Goal: Task Accomplishment & Management: Use online tool/utility

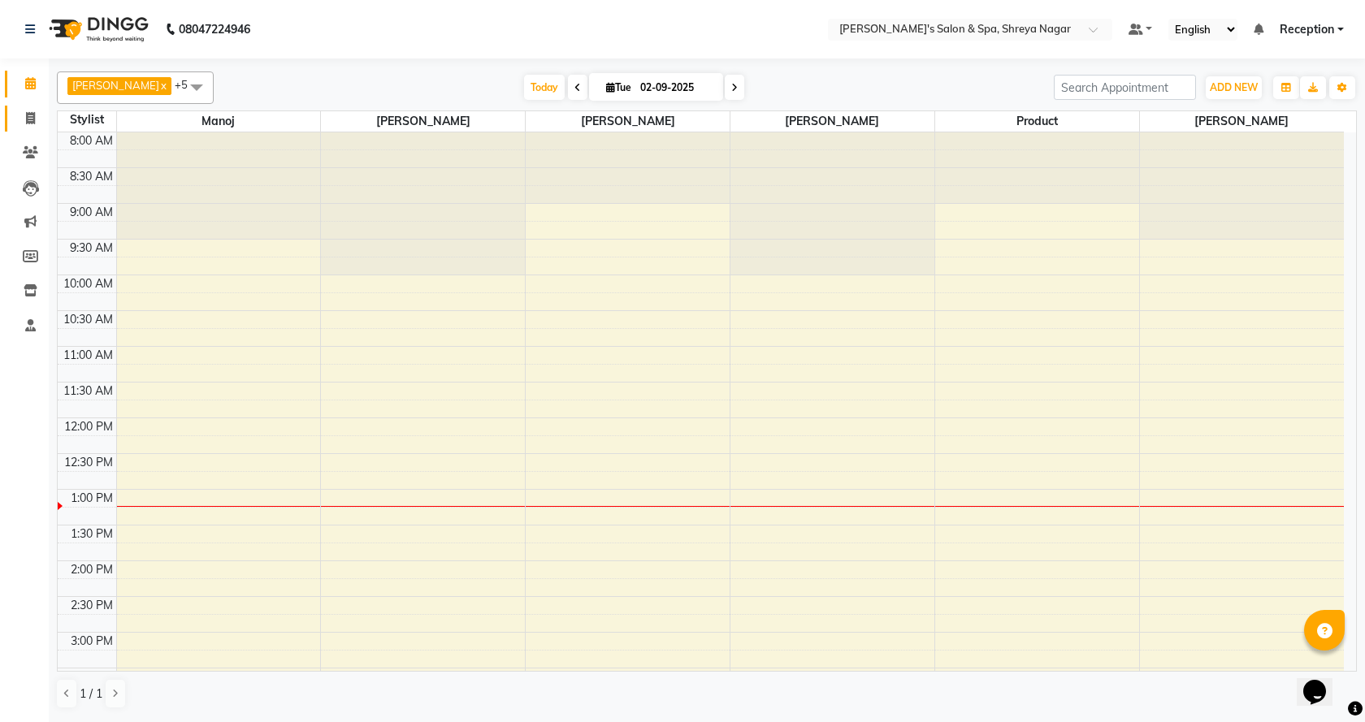
scroll to position [215, 0]
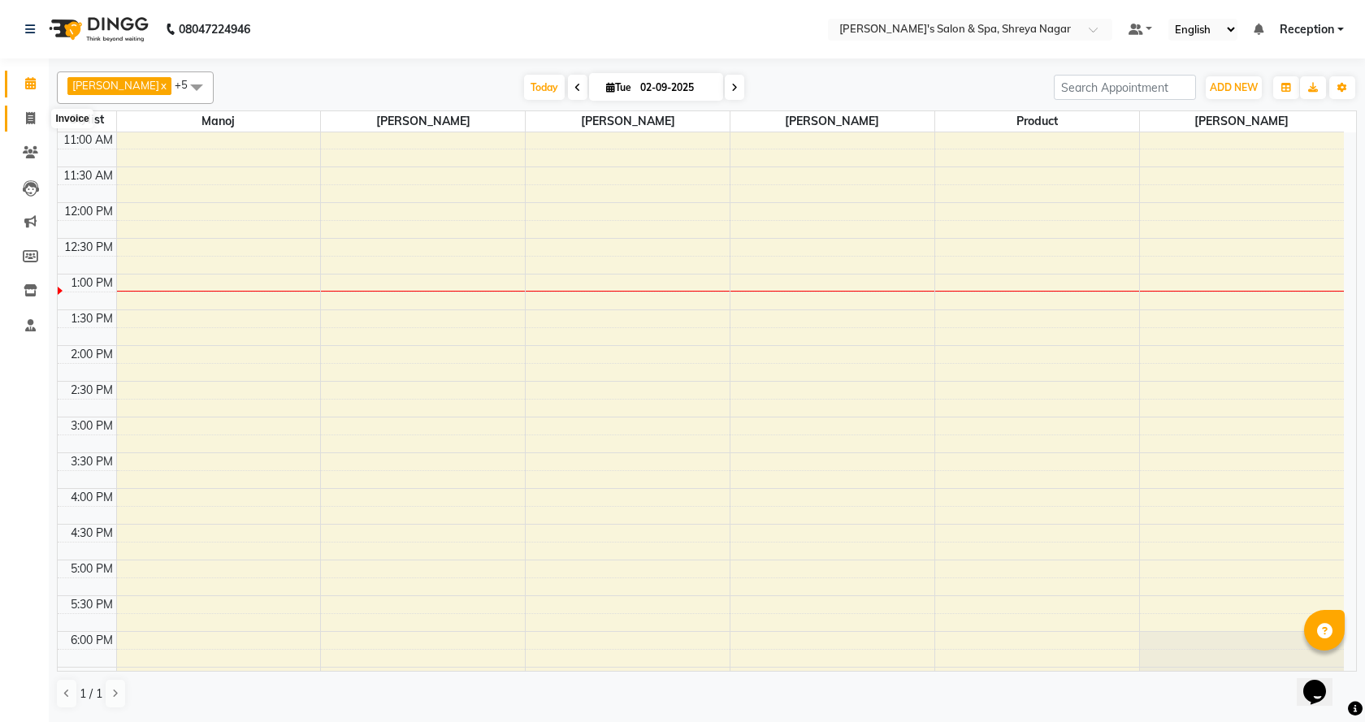
click at [17, 123] on span at bounding box center [30, 119] width 28 height 19
select select "service"
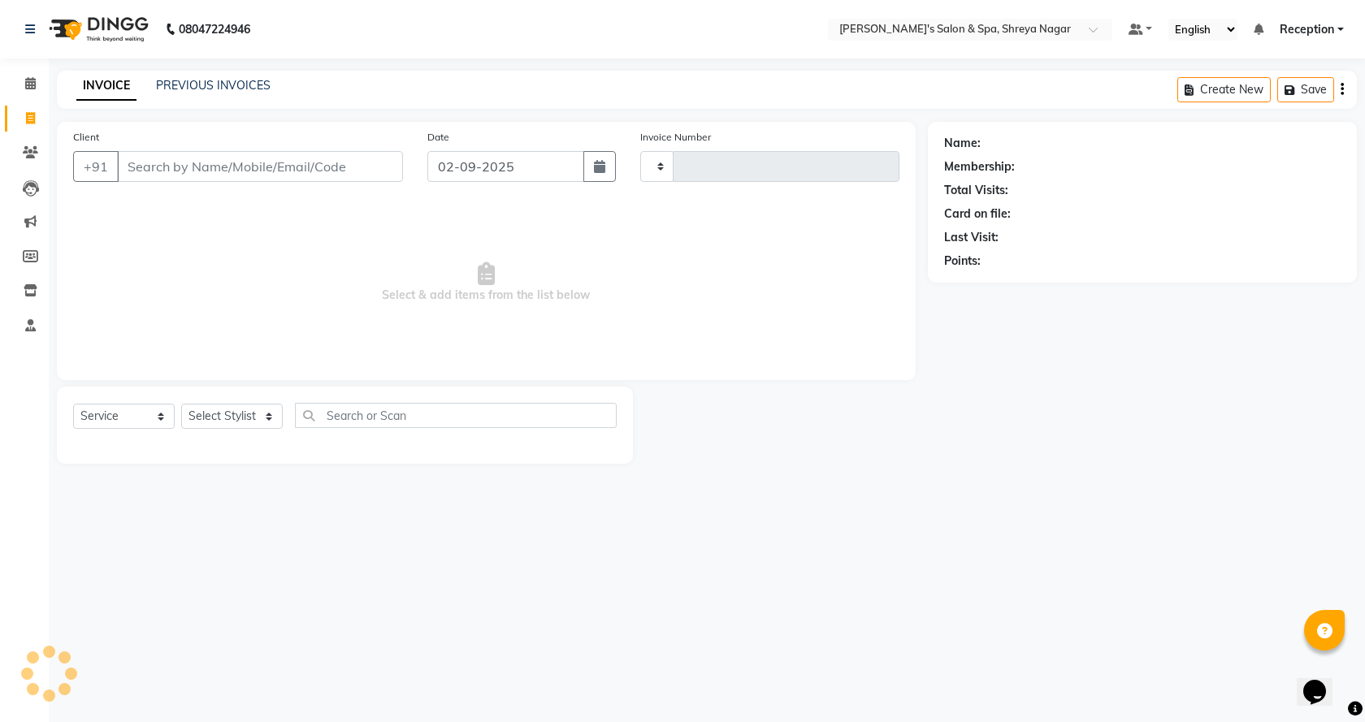
type input "2755"
select select "7591"
click at [340, 169] on input "Client" at bounding box center [260, 166] width 286 height 31
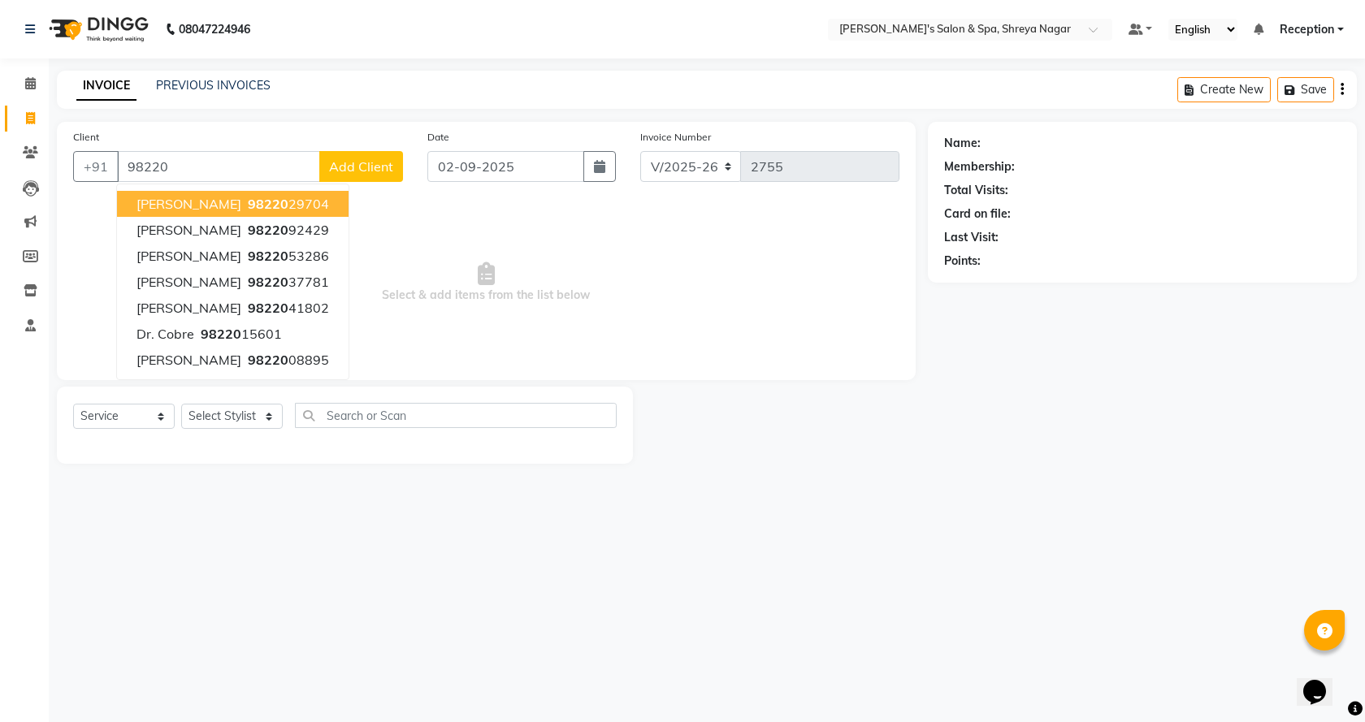
click at [291, 205] on ngb-highlight "98220 29704" at bounding box center [287, 204] width 84 height 16
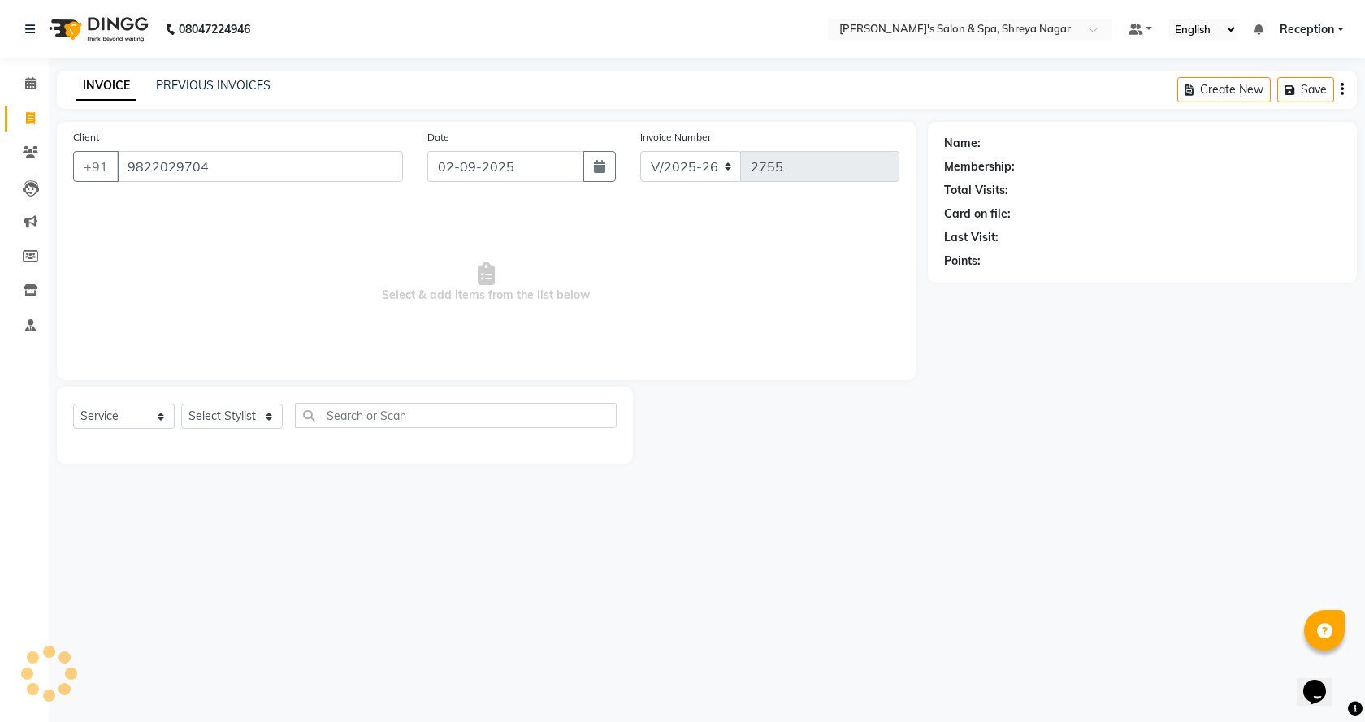
type input "9822029704"
select select "1: Object"
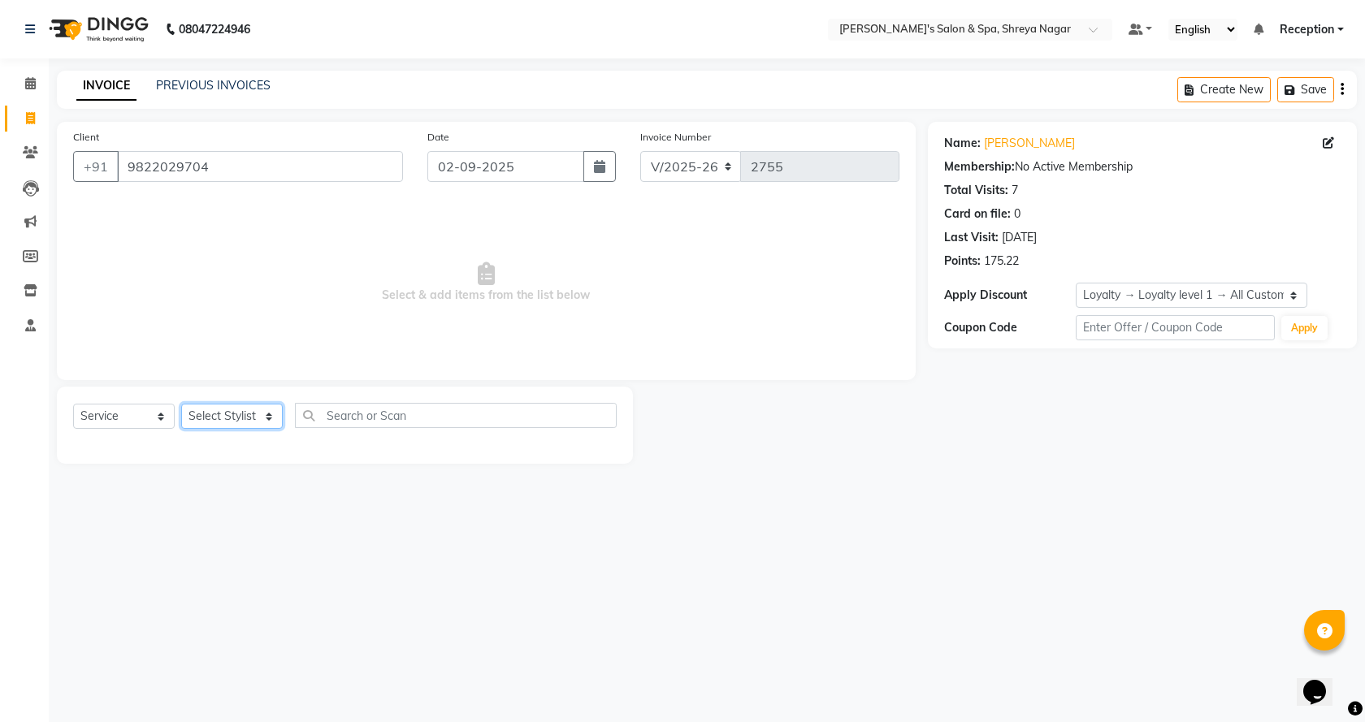
click at [254, 418] on select "Select Stylist [PERSON_NAME] [PERSON_NAME] [PERSON_NAME] Product Reception" at bounding box center [232, 416] width 102 height 25
select select "67478"
click at [181, 404] on select "Select Stylist [PERSON_NAME] [PERSON_NAME] [PERSON_NAME] Product Reception" at bounding box center [232, 416] width 102 height 25
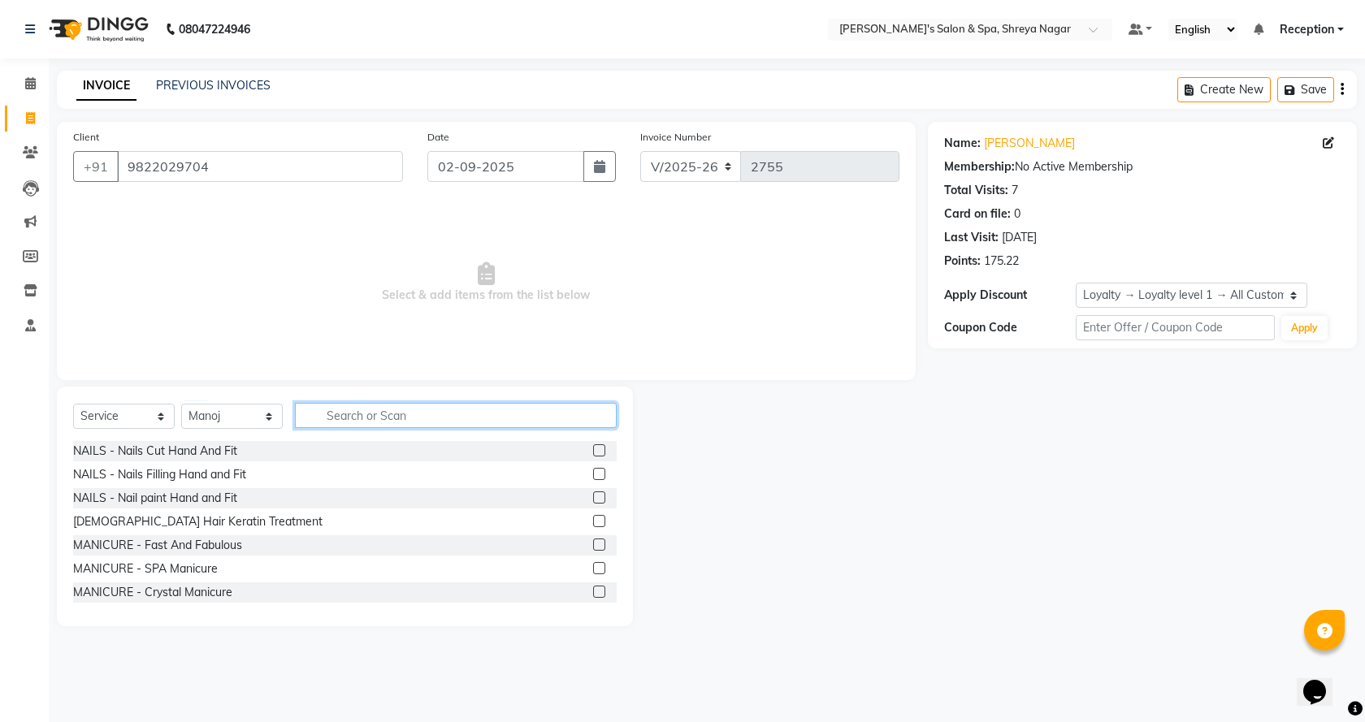
click at [422, 421] on input "text" at bounding box center [456, 415] width 322 height 25
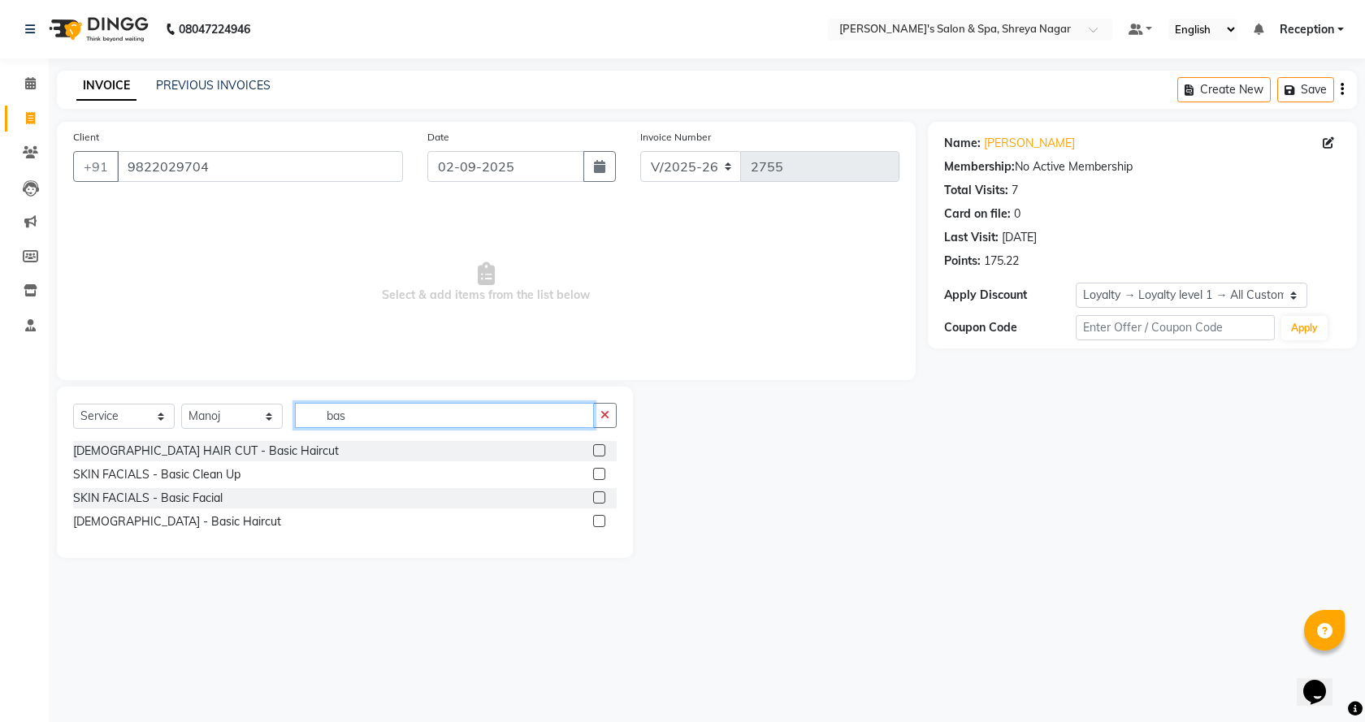
type input "bas"
click at [594, 522] on label at bounding box center [599, 521] width 12 height 12
click at [594, 522] on input "checkbox" at bounding box center [598, 522] width 11 height 11
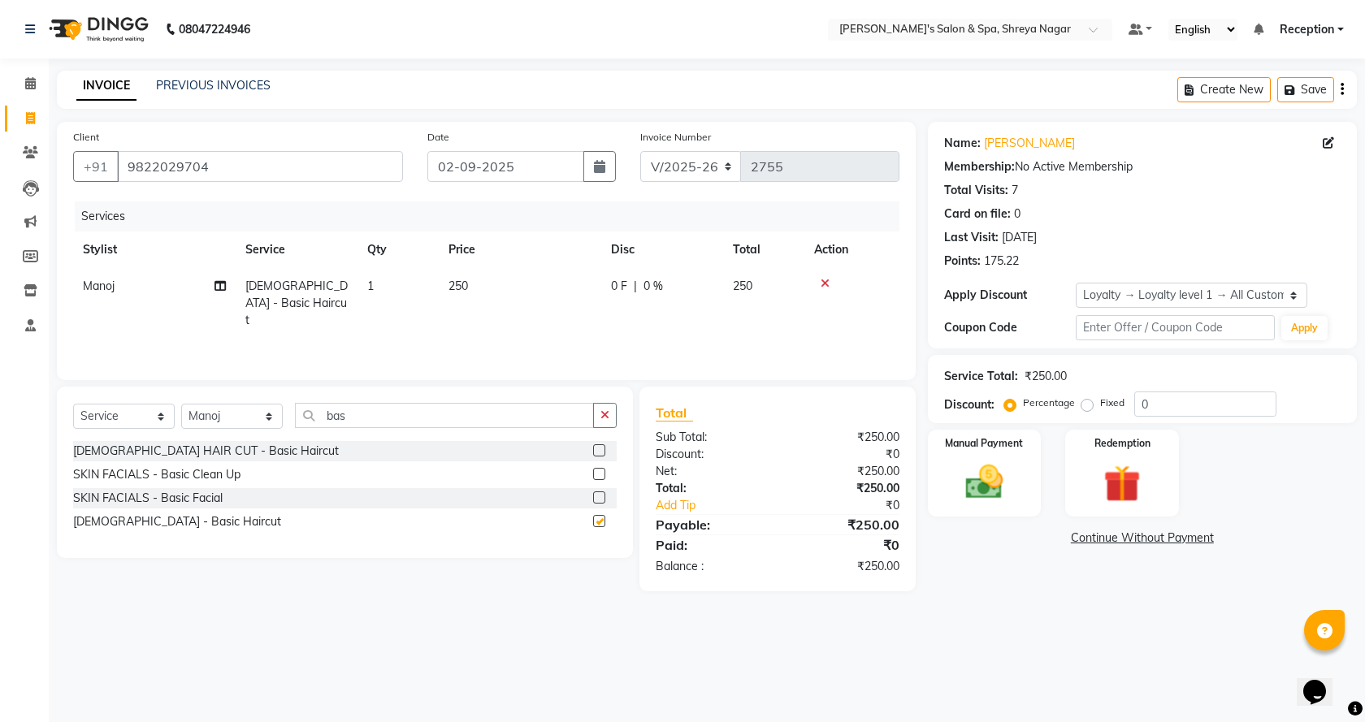
checkbox input "false"
drag, startPoint x: 323, startPoint y: 414, endPoint x: 452, endPoint y: 433, distance: 130.5
click at [449, 432] on div "Select Service Product Membership Package Voucher Prepaid Gift Card Select Styl…" at bounding box center [345, 422] width 544 height 38
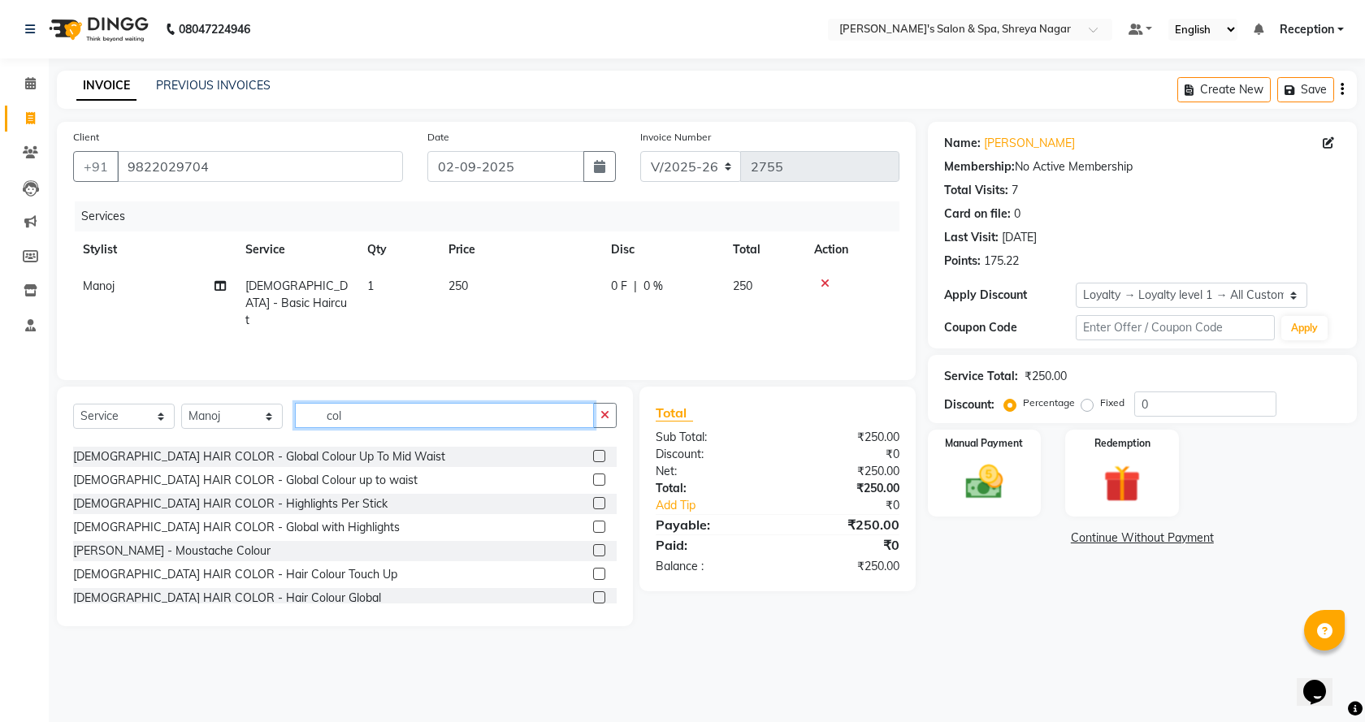
scroll to position [191, 0]
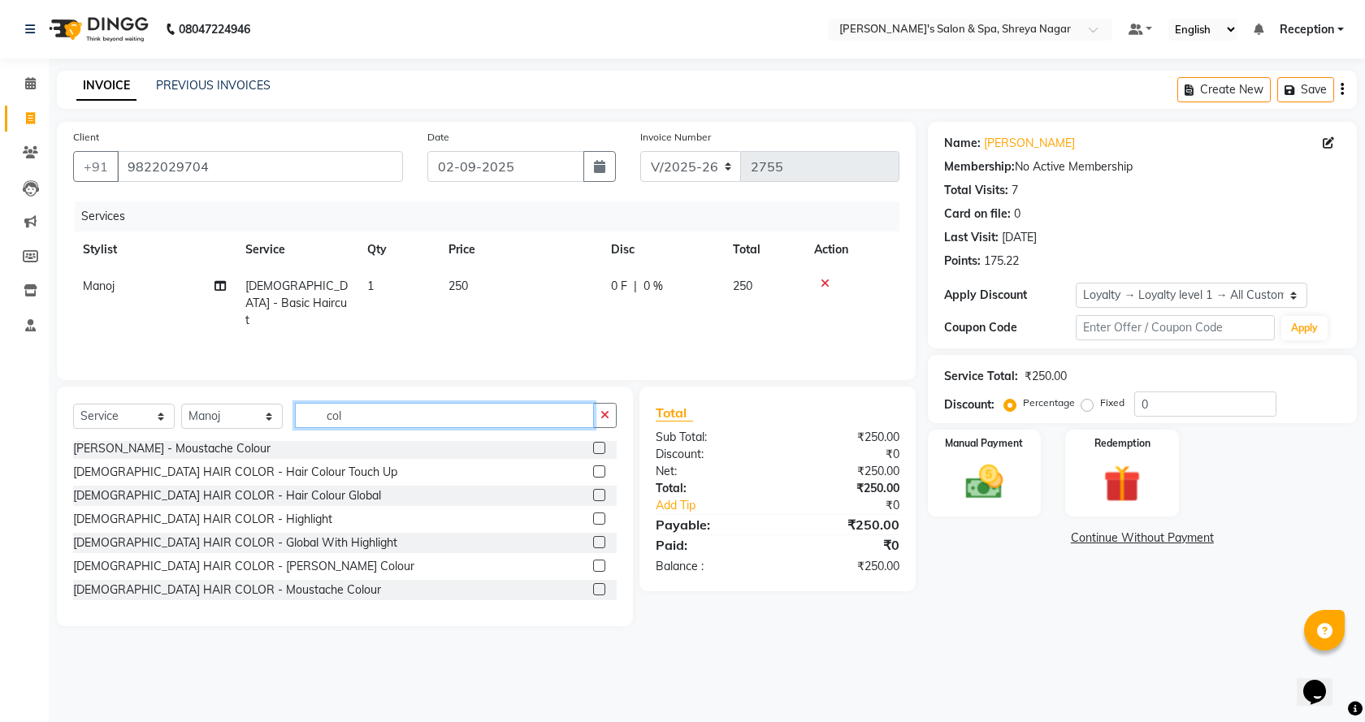
type input "col"
click at [593, 498] on label at bounding box center [599, 495] width 12 height 12
click at [593, 498] on input "checkbox" at bounding box center [598, 496] width 11 height 11
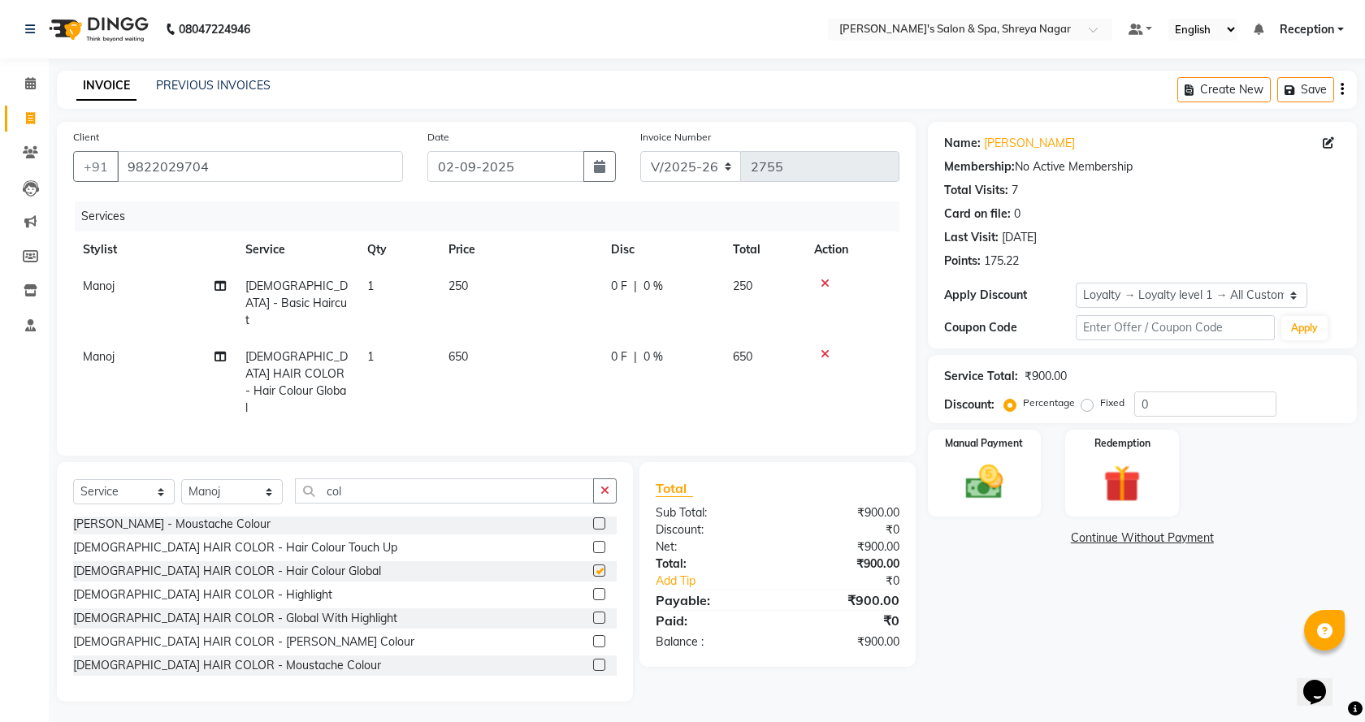
checkbox input "false"
drag, startPoint x: 320, startPoint y: 470, endPoint x: 450, endPoint y: 470, distance: 130.0
click at [450, 479] on input "col" at bounding box center [444, 491] width 299 height 25
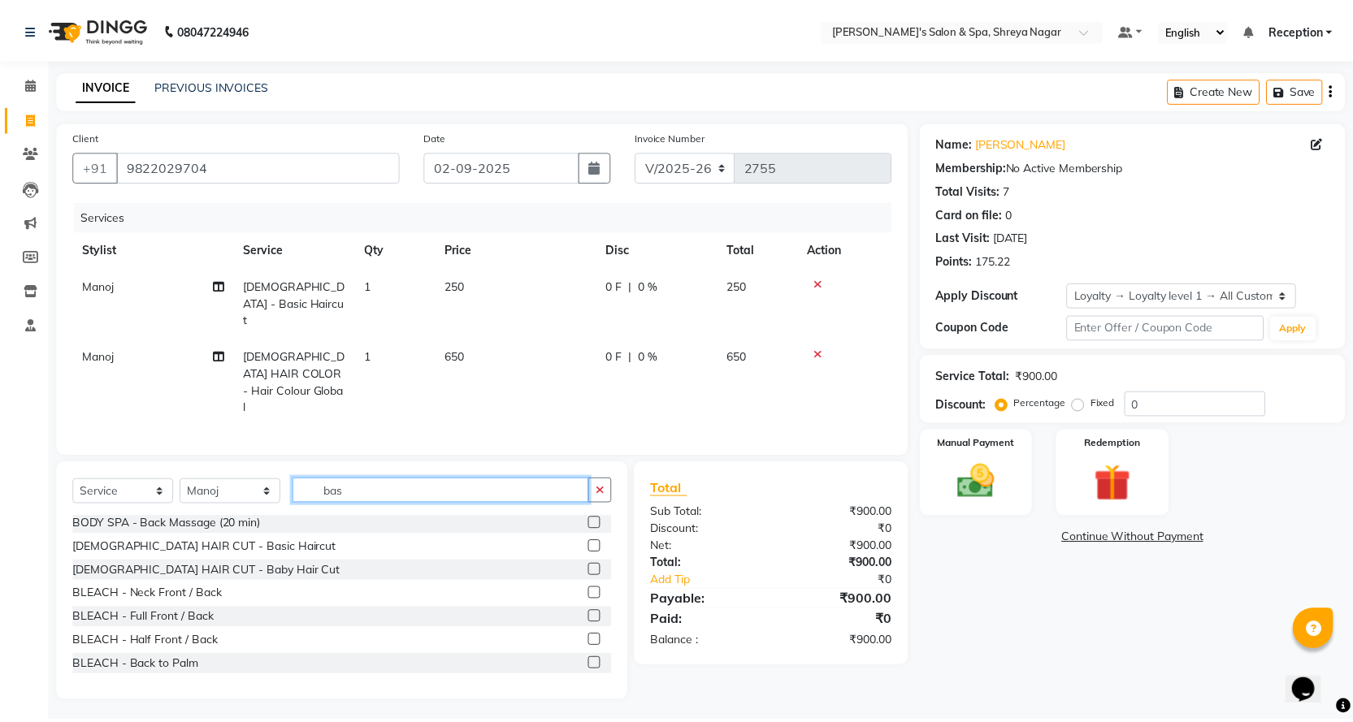
scroll to position [0, 0]
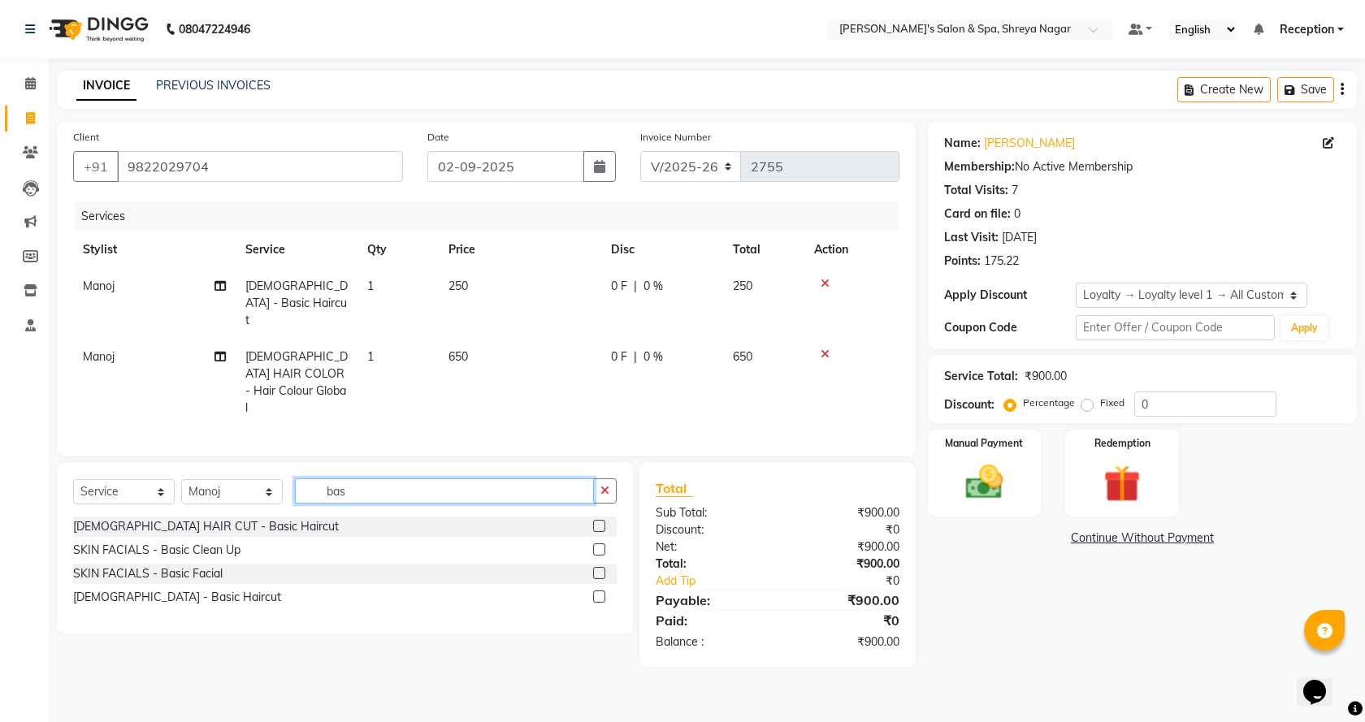
type input "bas"
click at [603, 544] on label at bounding box center [599, 550] width 12 height 12
click at [603, 545] on input "checkbox" at bounding box center [598, 550] width 11 height 11
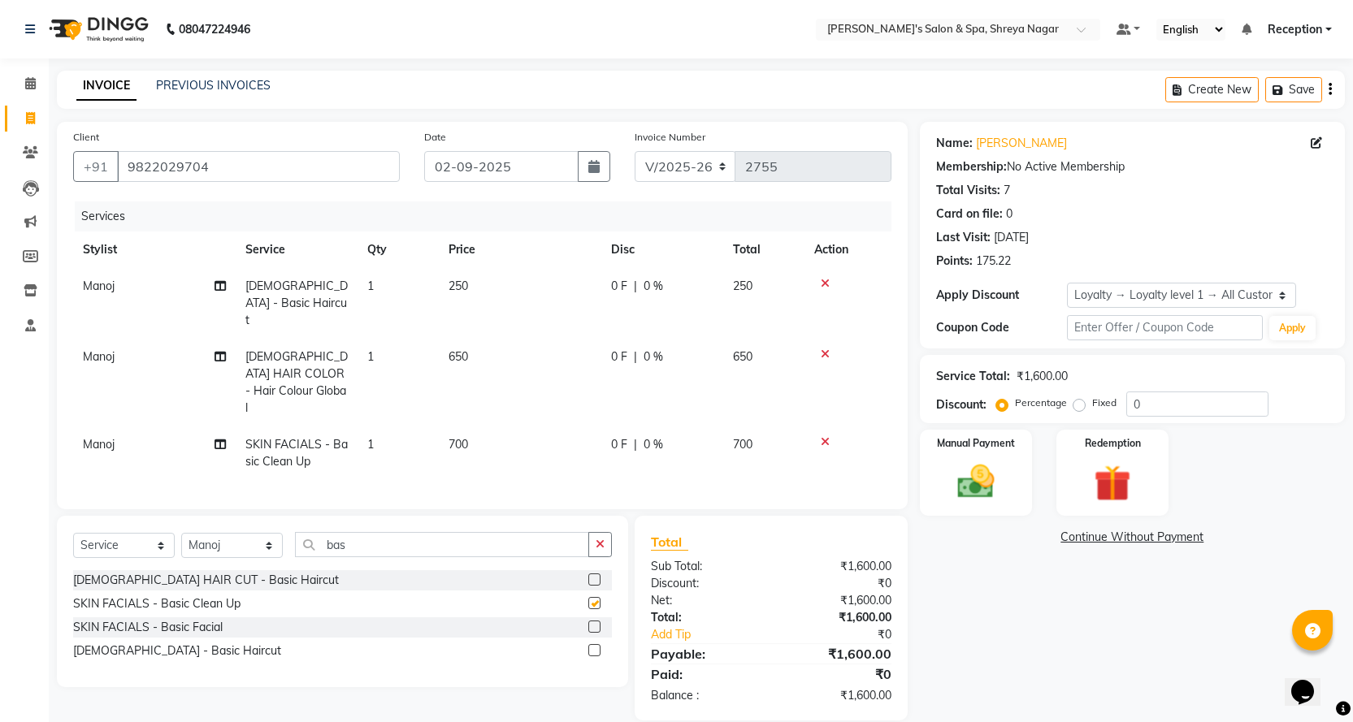
checkbox input "false"
click at [479, 338] on td "650" at bounding box center [520, 382] width 162 height 88
select select "67478"
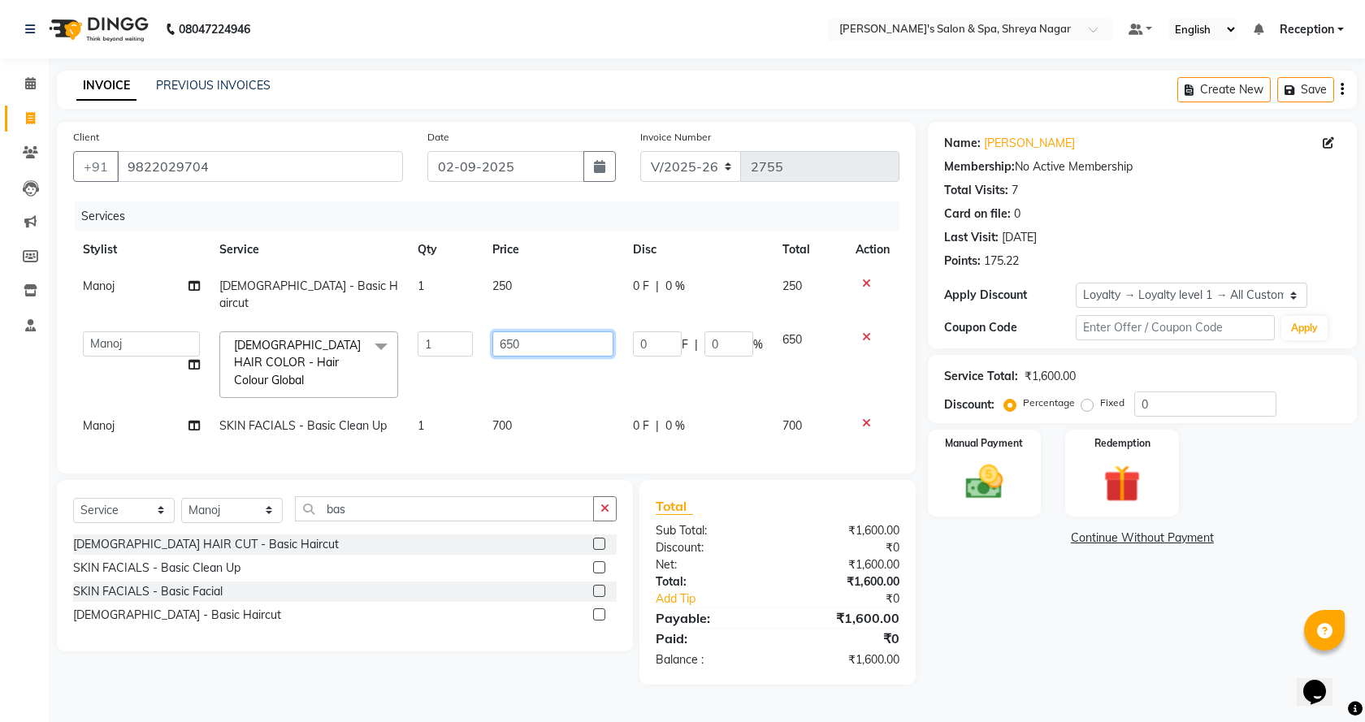
click at [545, 331] on input "650" at bounding box center [552, 343] width 120 height 25
type input "6"
type input "850"
click at [1007, 568] on div "Name: [PERSON_NAME] Membership: No Active Membership Total Visits: 7 Card on fi…" at bounding box center [1148, 403] width 441 height 563
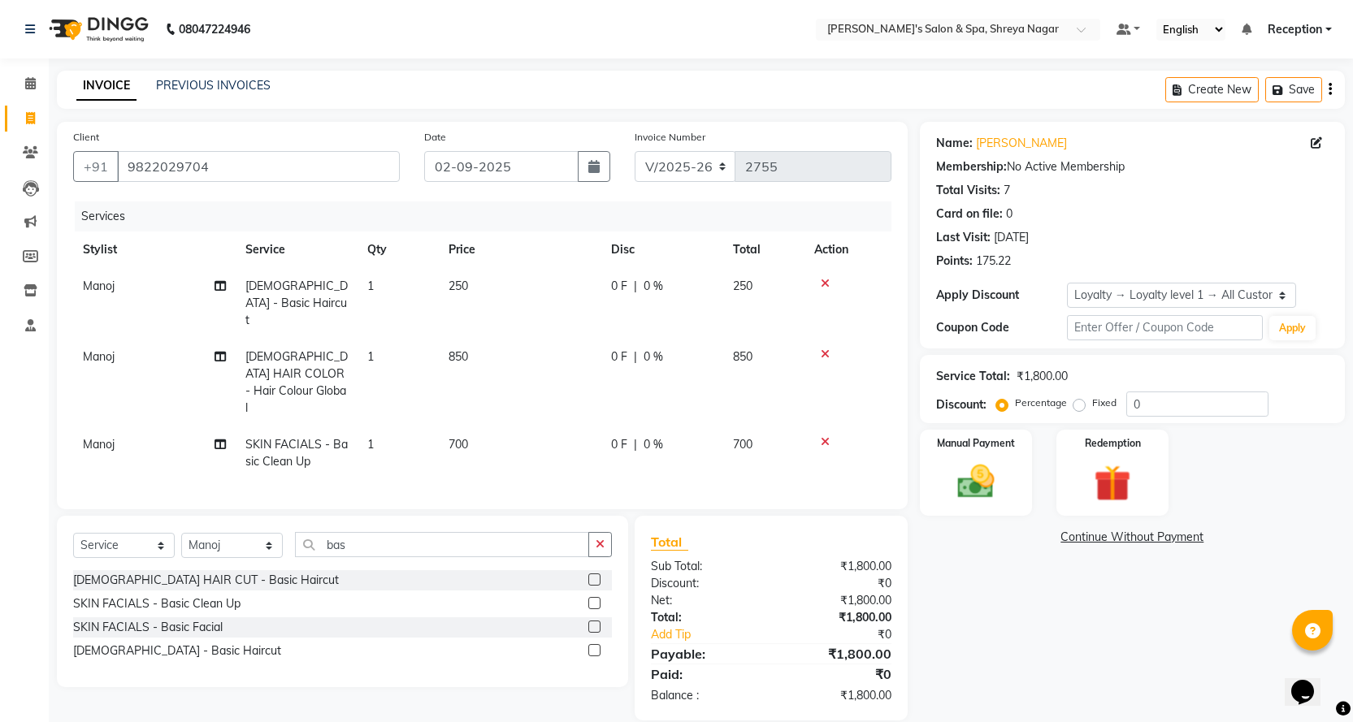
click at [1007, 568] on div "Name: [PERSON_NAME] Membership: No Active Membership Total Visits: 7 Card on fi…" at bounding box center [1138, 421] width 437 height 599
click at [489, 427] on td "700" at bounding box center [520, 454] width 162 height 54
select select "67478"
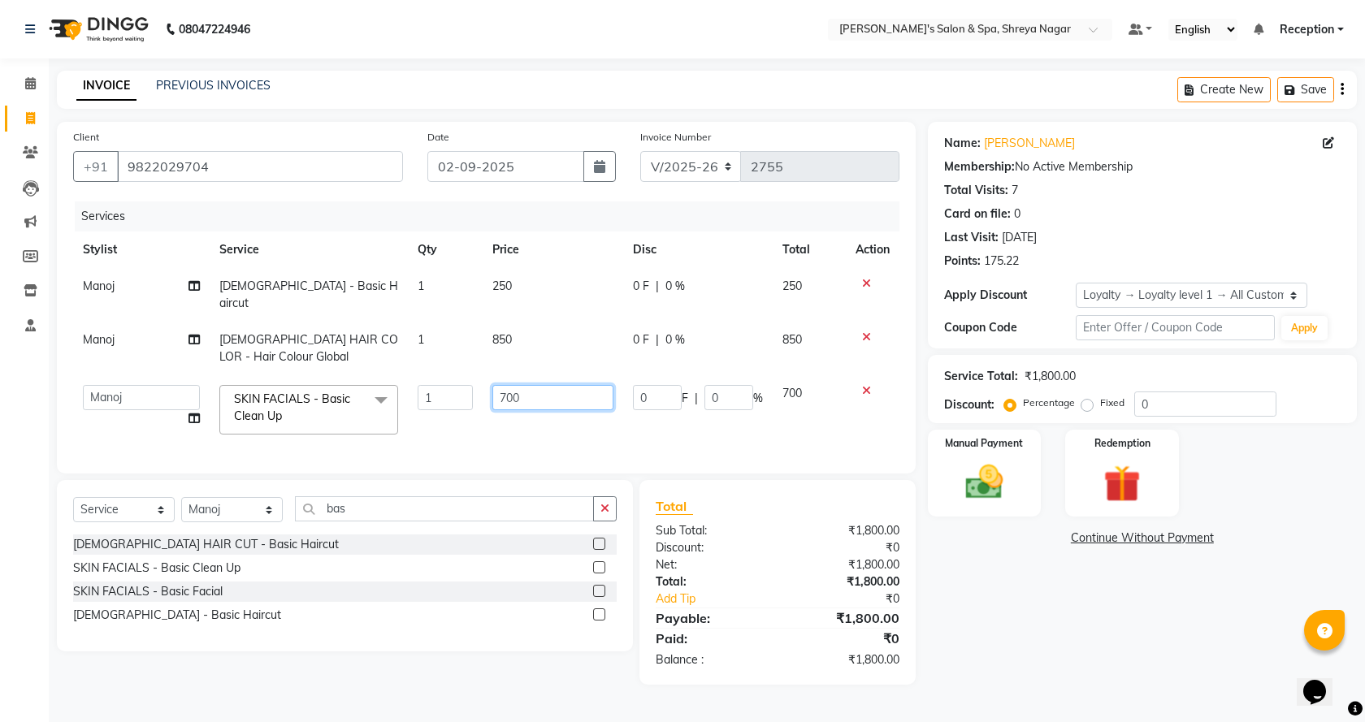
click at [554, 385] on input "700" at bounding box center [552, 397] width 120 height 25
type input "7"
type input "800"
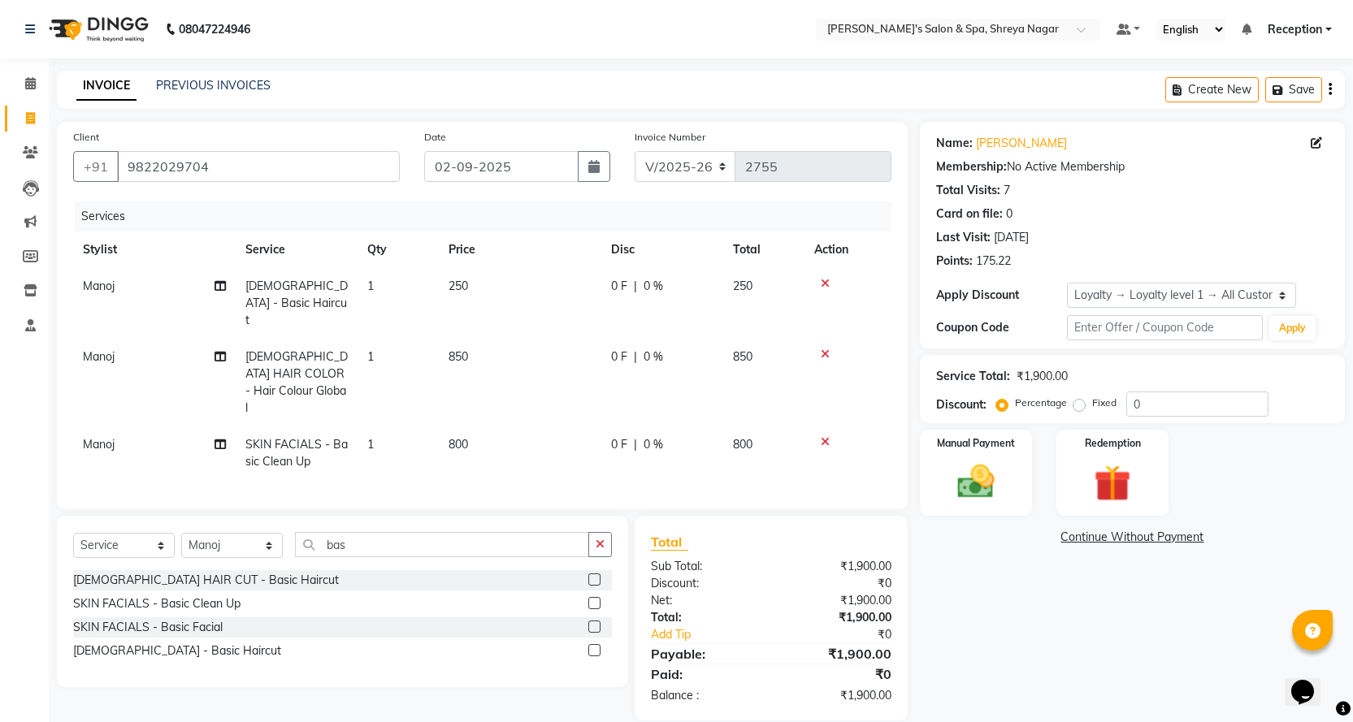
click at [1030, 665] on div "Name: [PERSON_NAME] Membership: No Active Membership Total Visits: 7 Card on fi…" at bounding box center [1138, 421] width 437 height 599
click at [945, 483] on img at bounding box center [975, 482] width 63 height 44
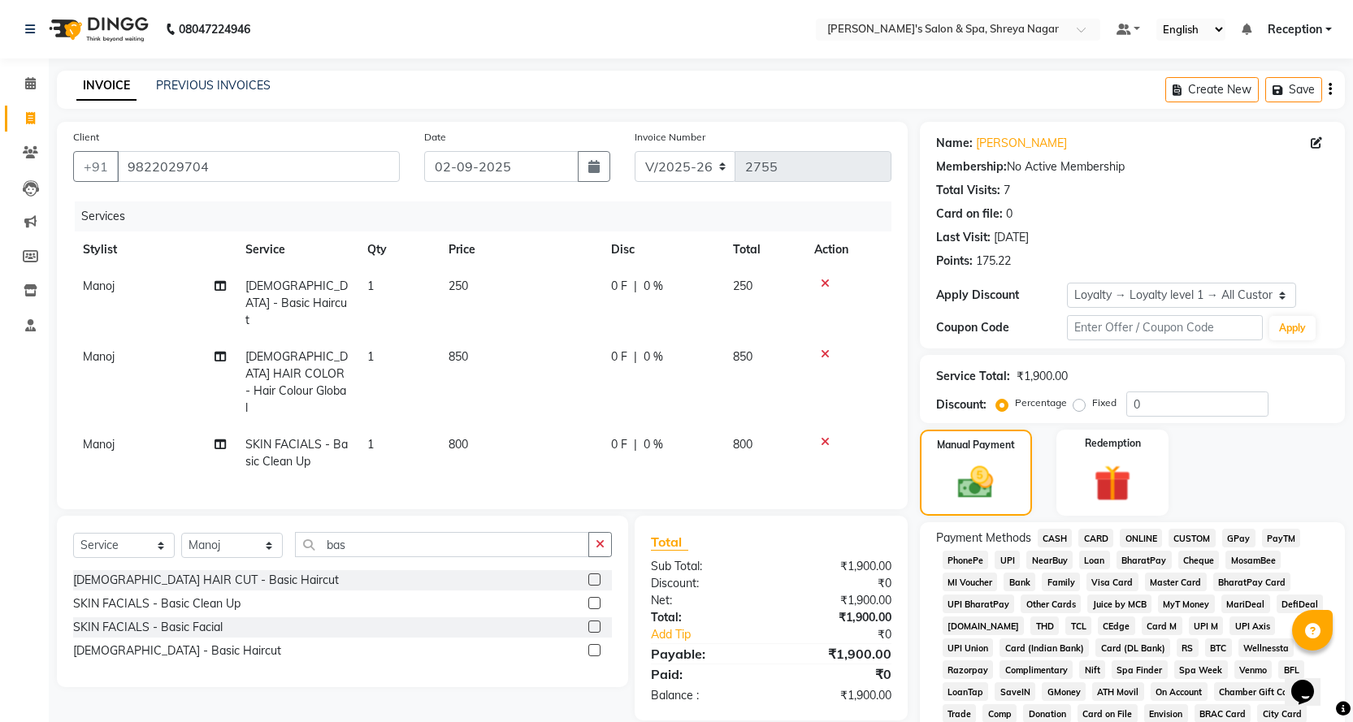
click at [1057, 539] on span "CASH" at bounding box center [1055, 538] width 35 height 19
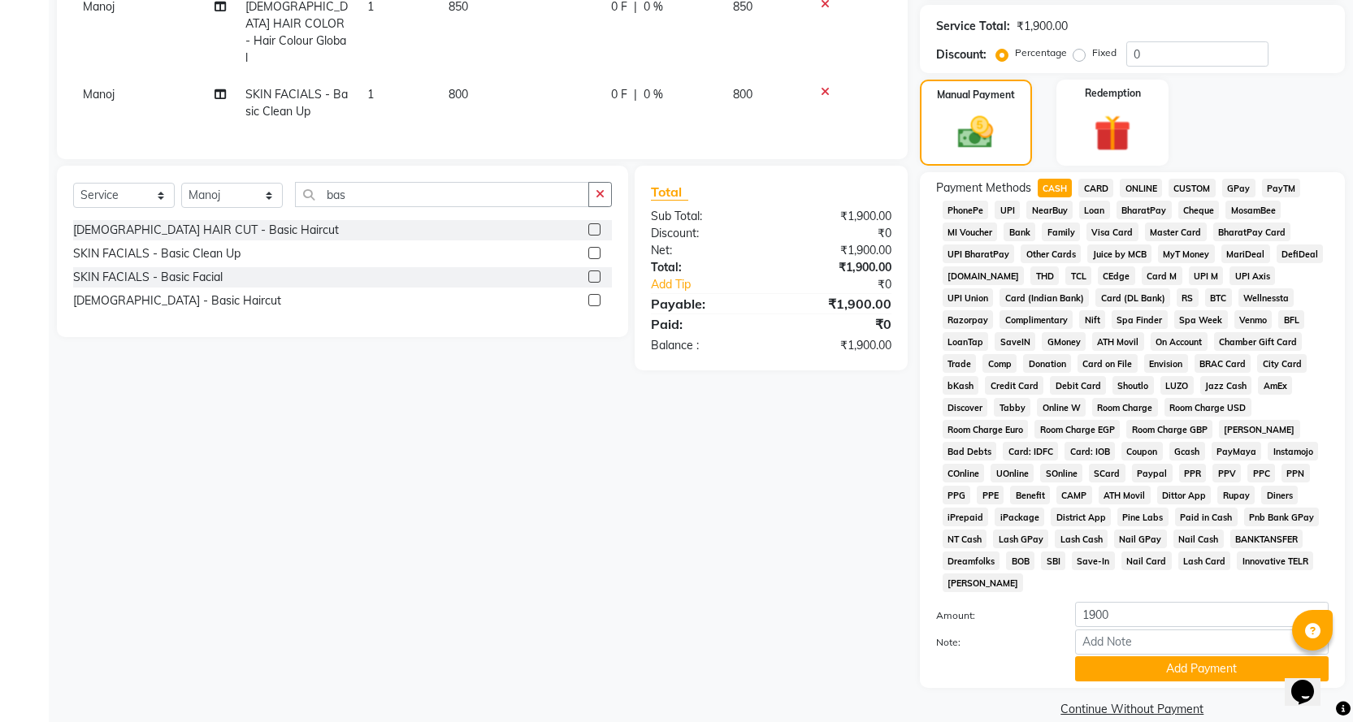
scroll to position [352, 0]
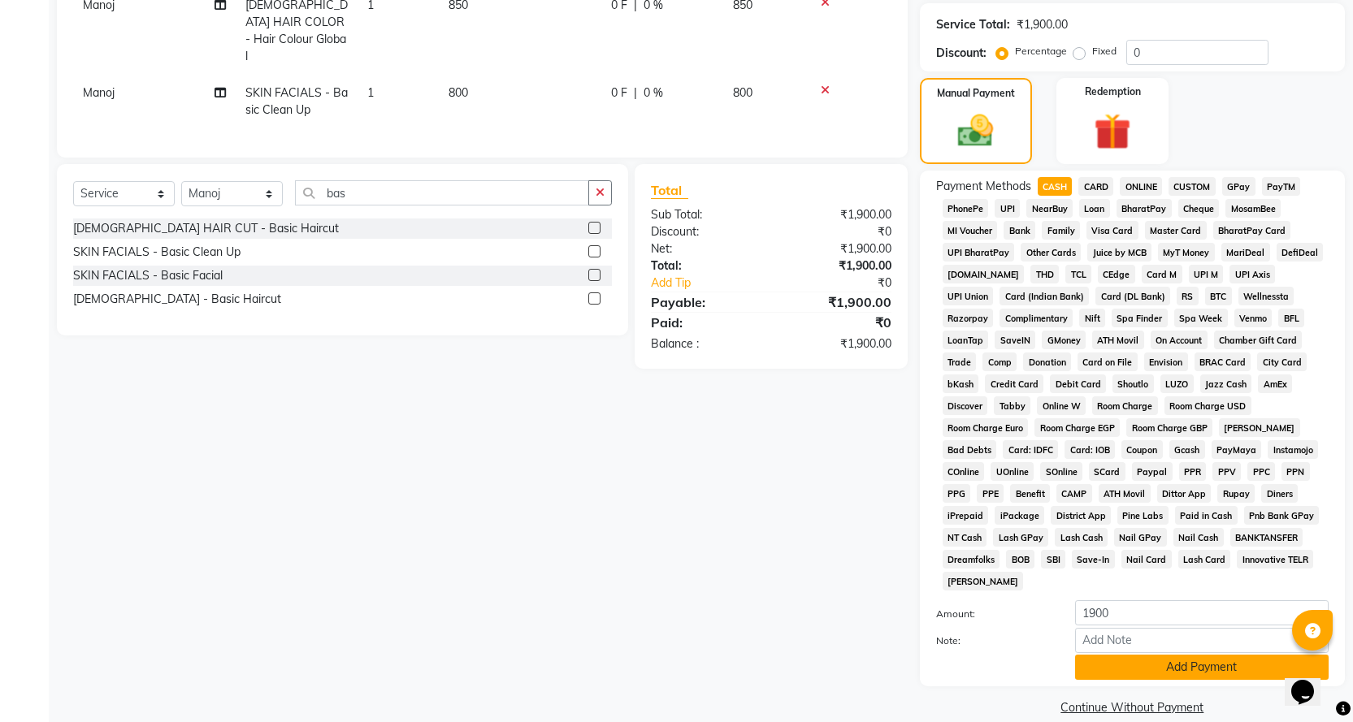
click at [1190, 655] on button "Add Payment" at bounding box center [1201, 667] width 253 height 25
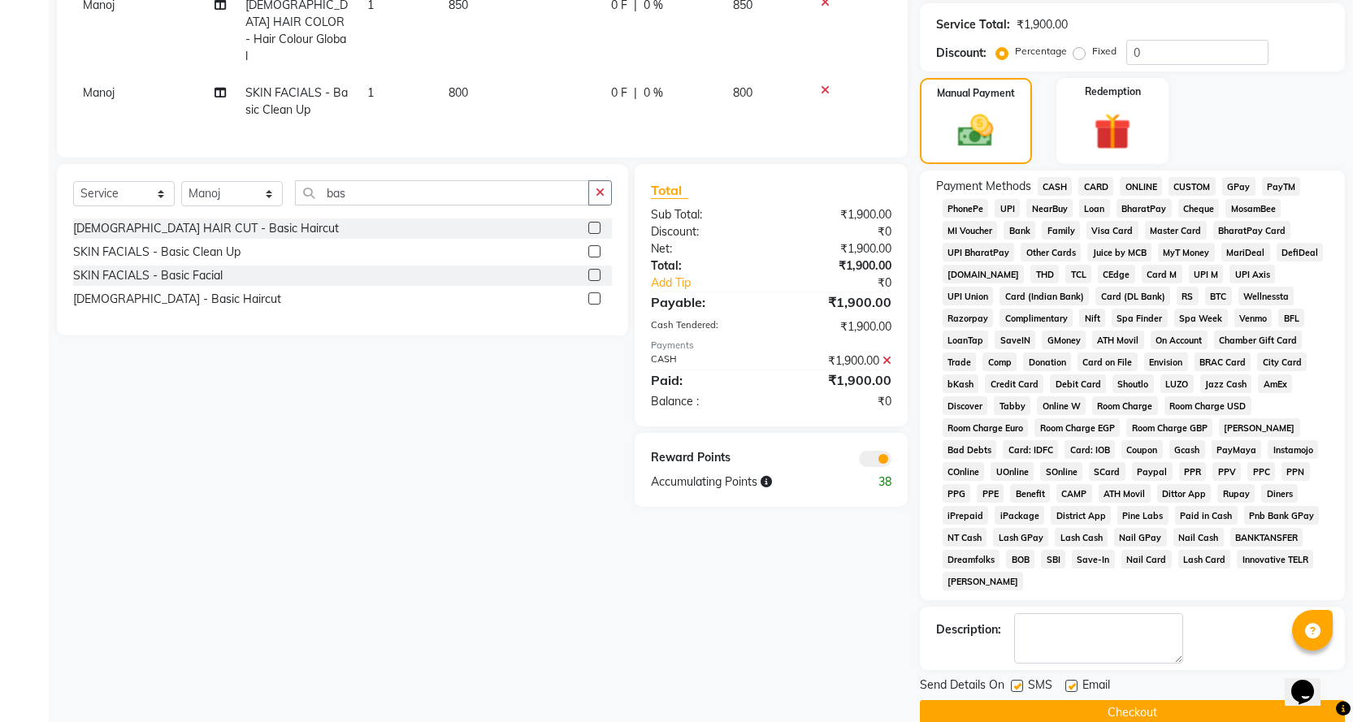
scroll to position [357, 0]
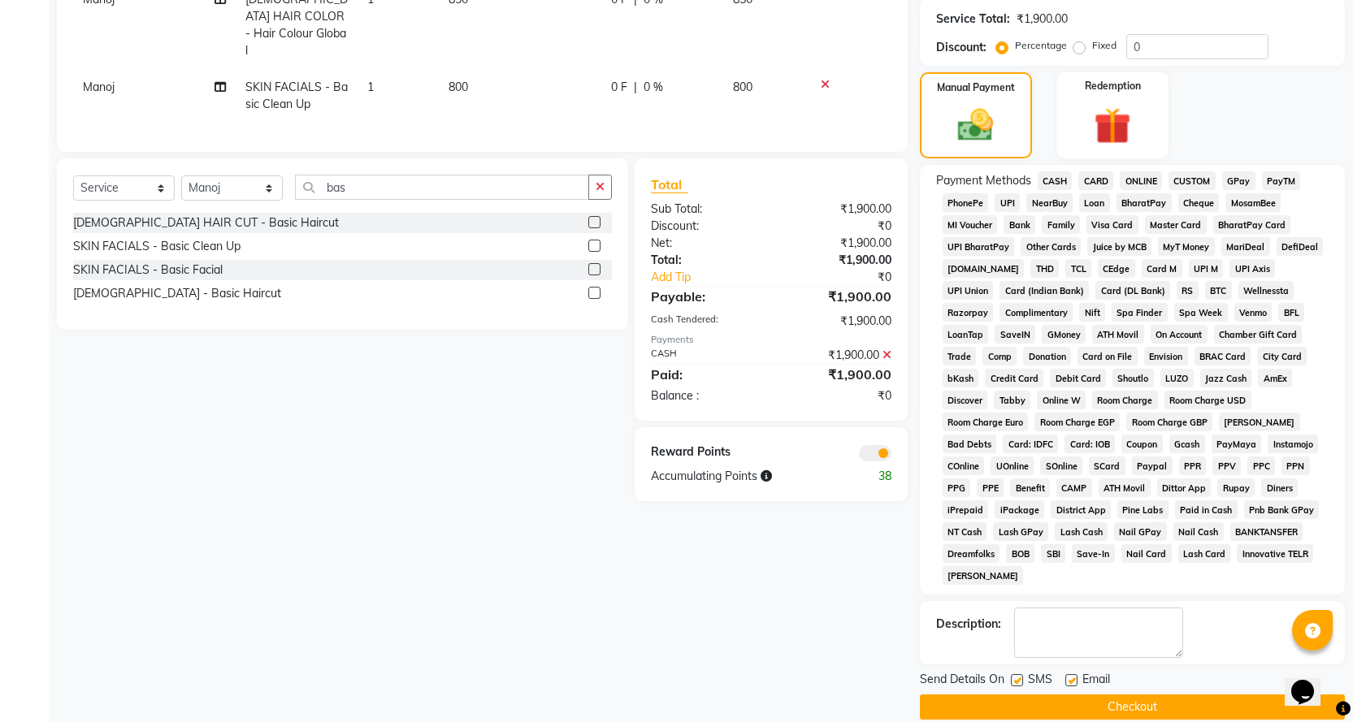
click at [1186, 695] on button "Checkout" at bounding box center [1132, 707] width 425 height 25
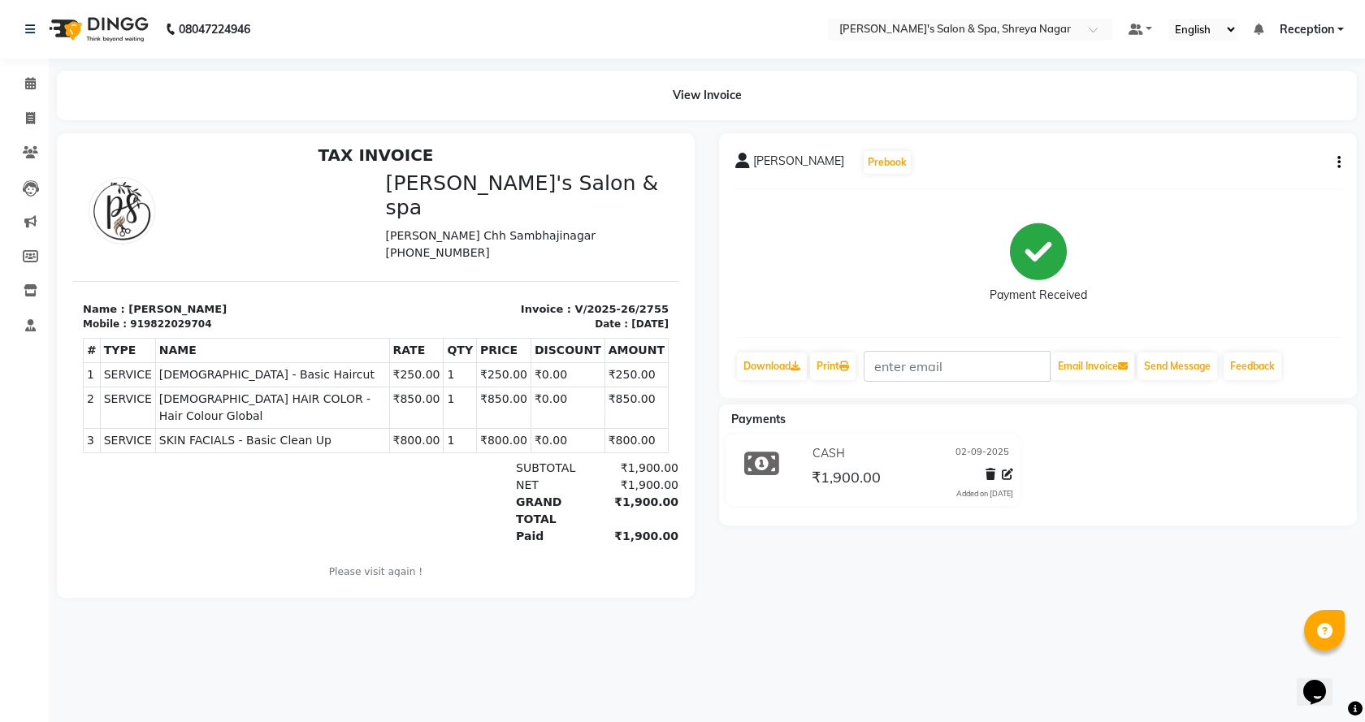
scroll to position [13, 0]
